Goal: Navigation & Orientation: Go to known website

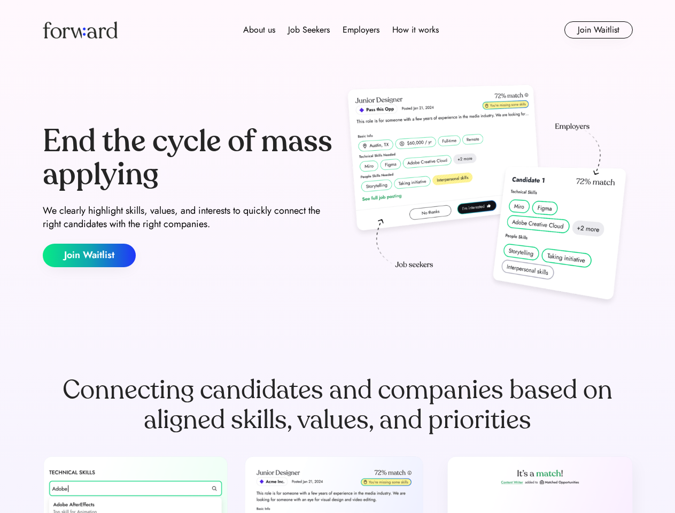
click at [337, 257] on div "End the cycle of mass applying We clearly highlight skills, values, and interes…" at bounding box center [338, 196] width 590 height 230
click at [338, 30] on div "About us Job Seekers Employers How it works" at bounding box center [340, 30] width 421 height 13
click at [80, 30] on img at bounding box center [80, 29] width 75 height 17
